Goal: Information Seeking & Learning: Learn about a topic

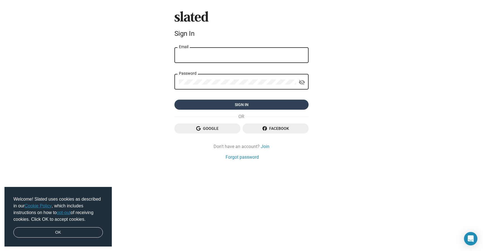
type input "surajkgupta15@gmail.com"
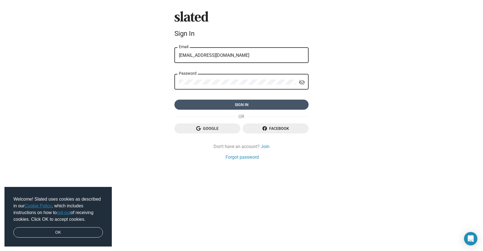
click at [233, 101] on span "Sign in" at bounding box center [241, 104] width 125 height 10
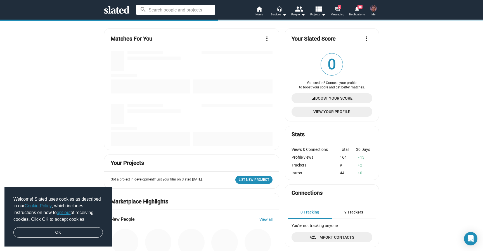
click at [338, 15] on span "Messaging" at bounding box center [337, 14] width 14 height 7
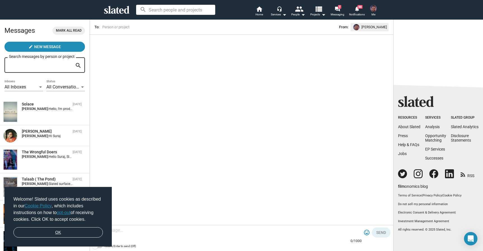
click at [72, 229] on link "OK" at bounding box center [57, 232] width 89 height 11
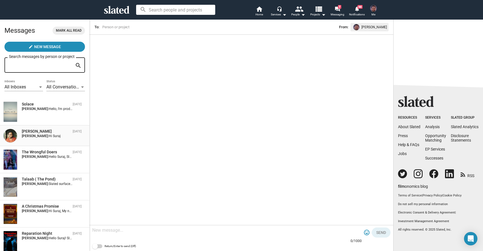
click at [54, 138] on div "Suraj Gupta: Hi Suraj" at bounding box center [47, 136] width 51 height 4
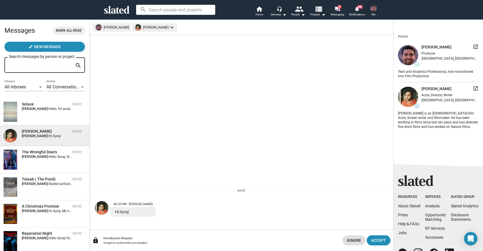
click at [474, 89] on mat-icon "launch" at bounding box center [476, 88] width 6 height 6
click at [54, 189] on div "Talaab ( The Pond) Sep 30 Suraj Gupta: Slated surfaced you as a match for my pr…" at bounding box center [44, 186] width 83 height 20
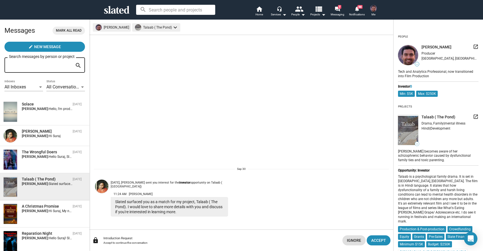
click at [475, 117] on mat-icon "launch" at bounding box center [476, 117] width 6 height 6
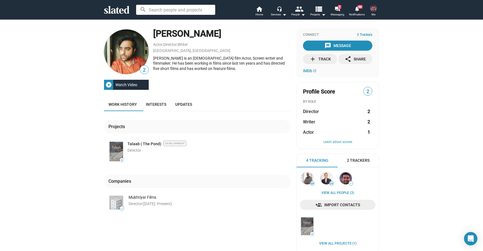
click at [127, 84] on div "Watch Video" at bounding box center [126, 85] width 26 height 10
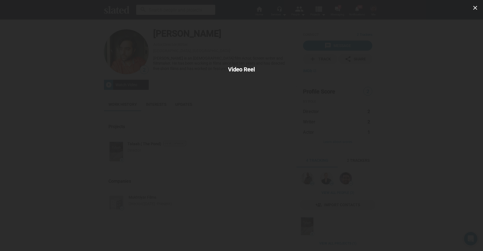
click at [377, 125] on div "close Video Reel" at bounding box center [241, 125] width 483 height 251
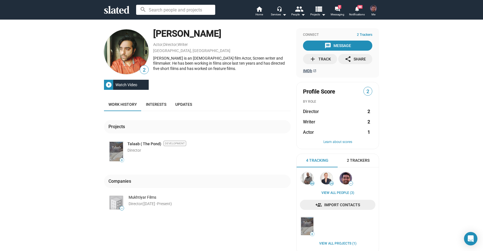
click at [309, 72] on span "IMDb" at bounding box center [307, 70] width 9 height 4
click at [347, 180] on img at bounding box center [345, 178] width 12 height 12
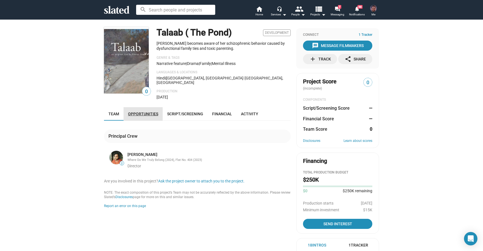
click at [145, 107] on link "Opportunities" at bounding box center [142, 113] width 39 height 13
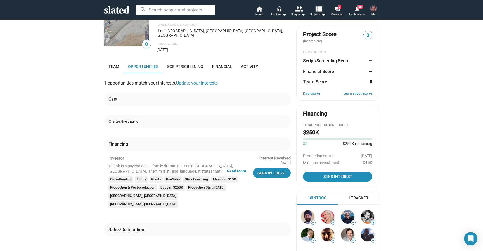
scroll to position [42, 0]
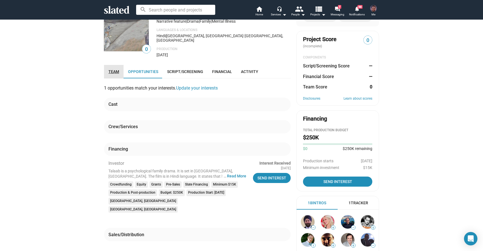
click at [114, 69] on span "Team" at bounding box center [113, 71] width 11 height 4
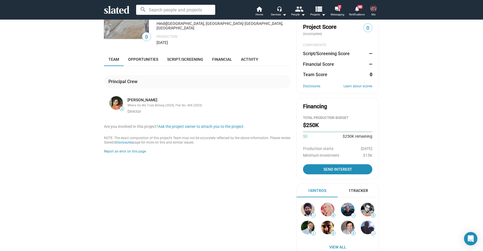
scroll to position [54, 0]
click at [166, 56] on link "Script/Screening" at bounding box center [185, 59] width 45 height 13
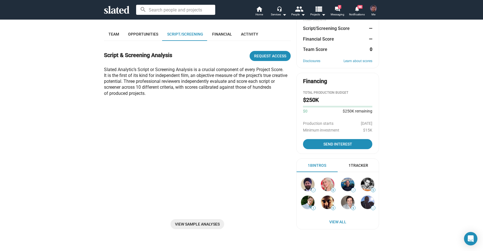
scroll to position [84, 0]
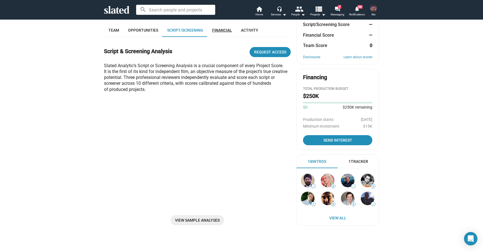
click at [227, 29] on link "Financial" at bounding box center [222, 29] width 29 height 13
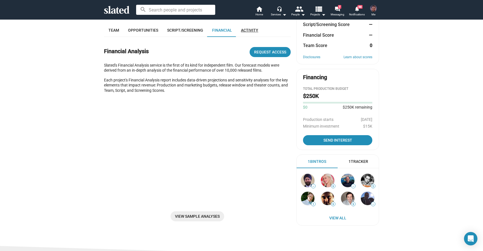
click at [243, 28] on span "Activity" at bounding box center [249, 30] width 17 height 4
